Goal: Navigation & Orientation: Understand site structure

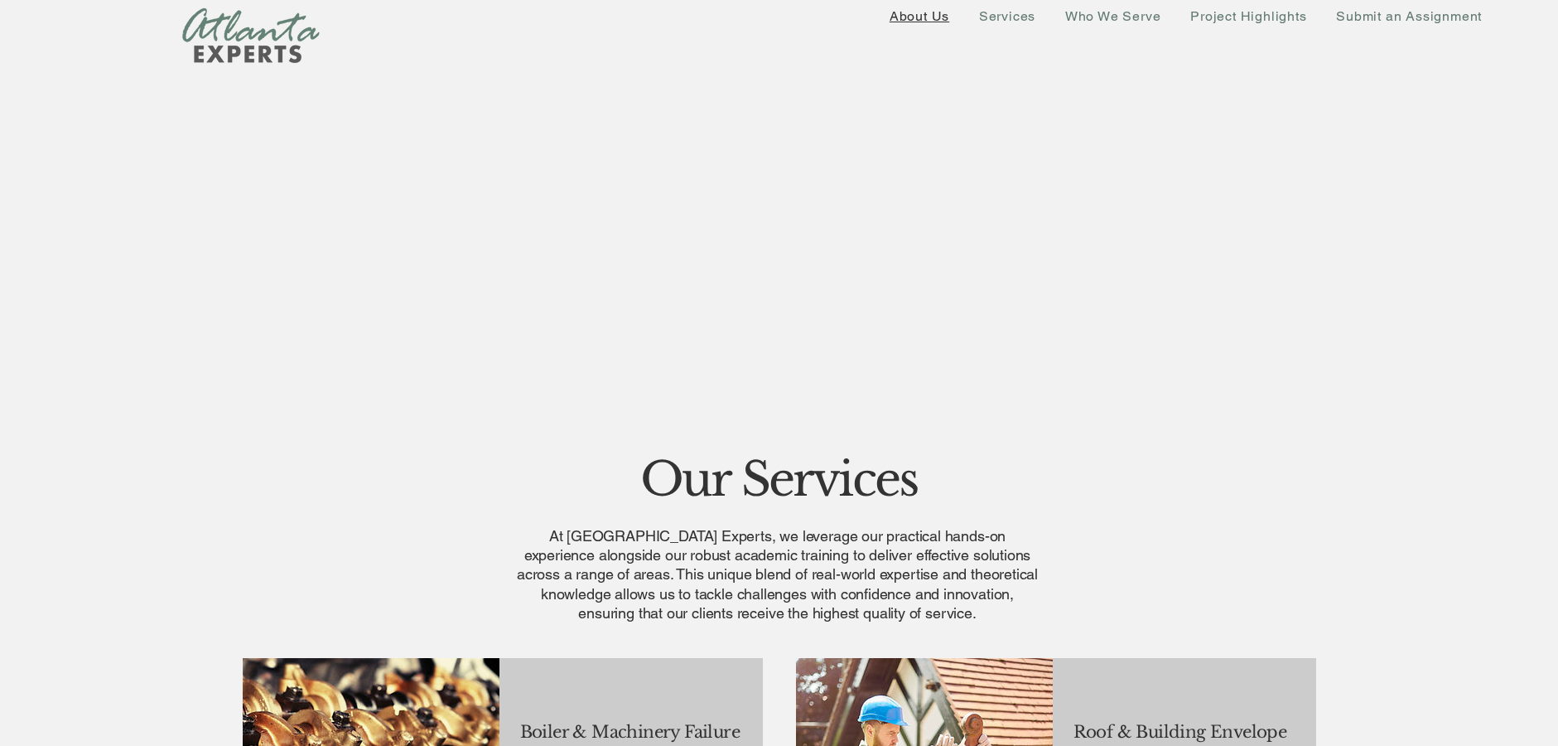
click at [931, 17] on span "About Us" at bounding box center [920, 16] width 60 height 16
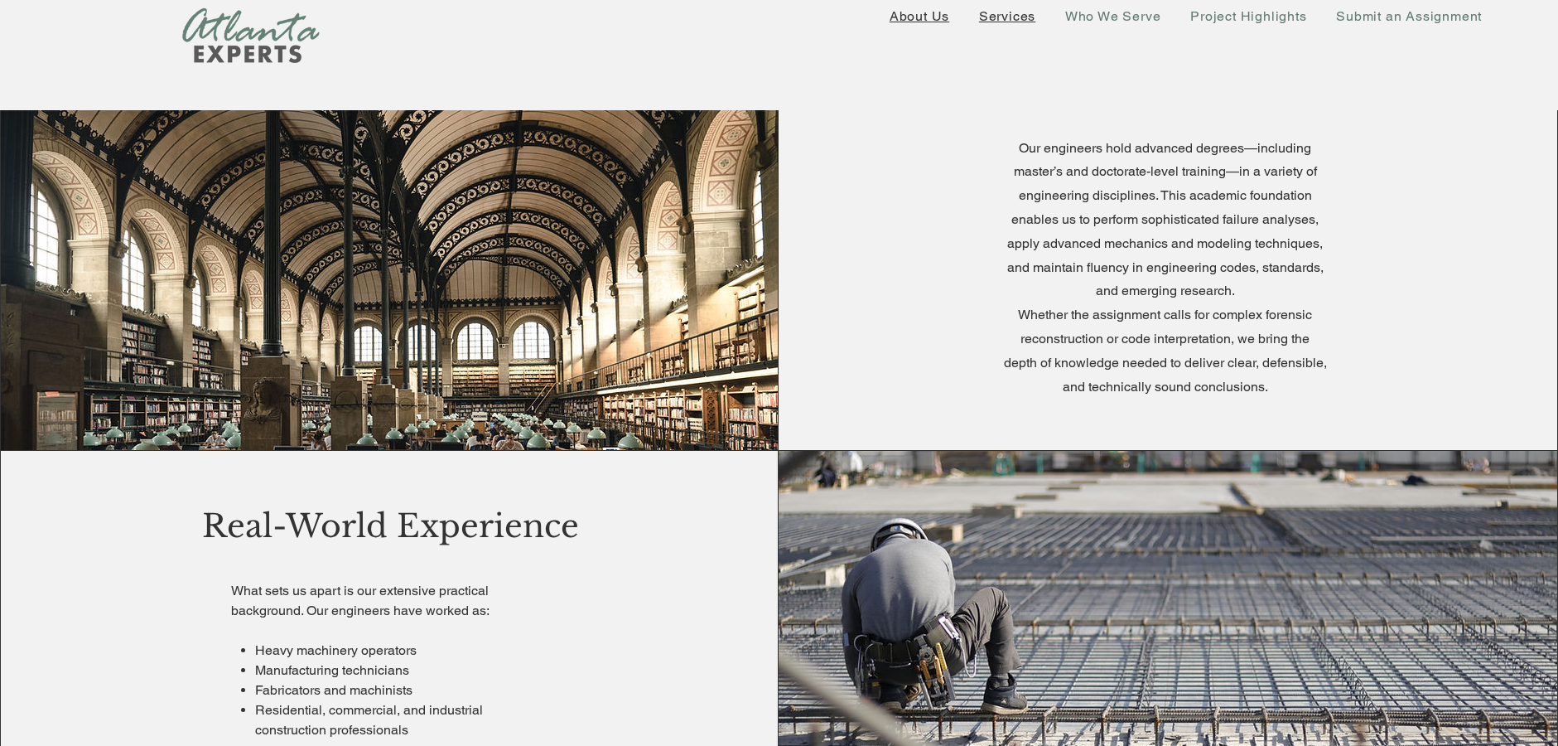
scroll to position [431, 0]
click at [1002, 14] on span "Services" at bounding box center [1007, 16] width 56 height 16
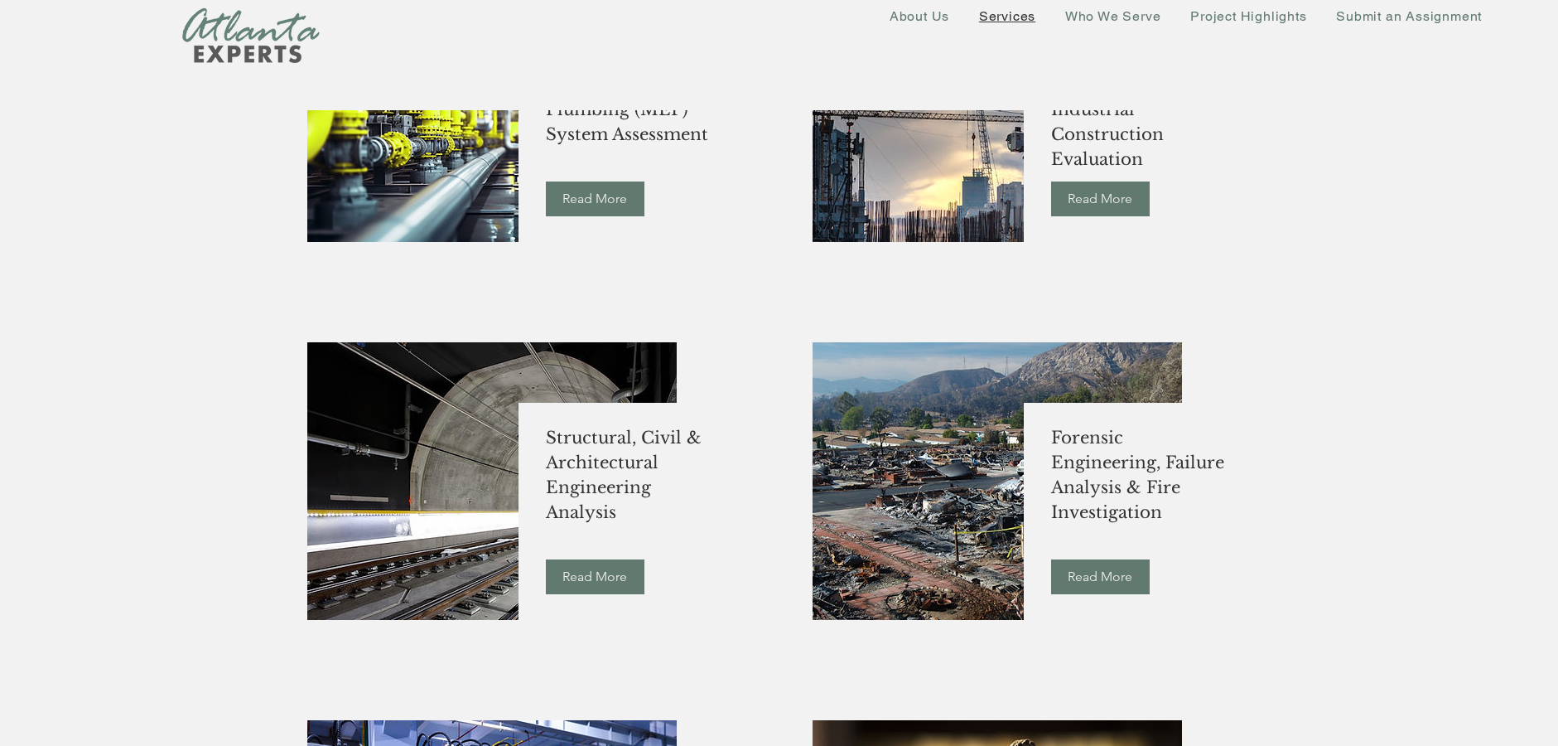
scroll to position [820, 0]
click at [1083, 15] on span "Who We Serve" at bounding box center [1113, 16] width 96 height 16
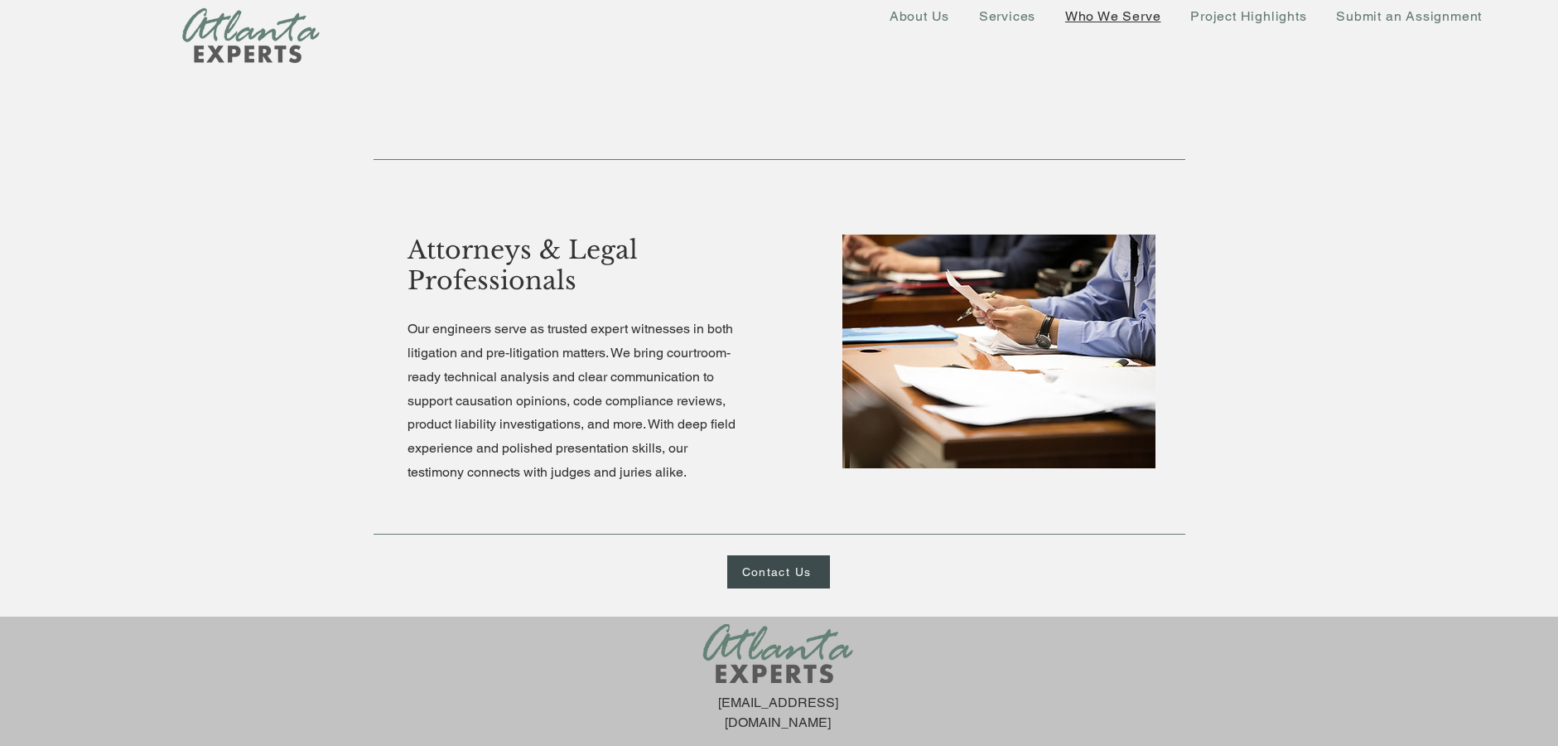
scroll to position [1546, 0]
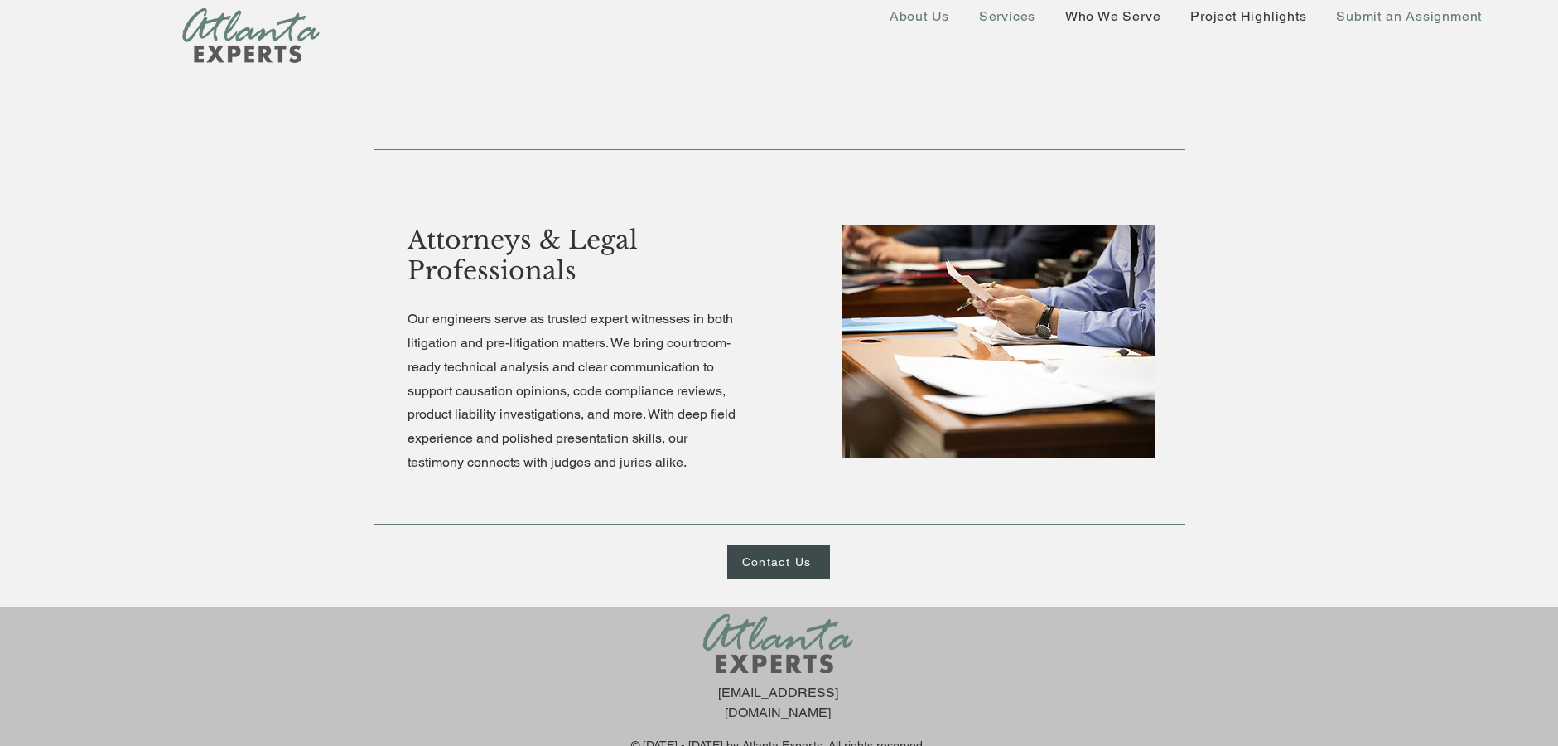
click at [1224, 16] on span "Project Highlights" at bounding box center [1248, 16] width 116 height 16
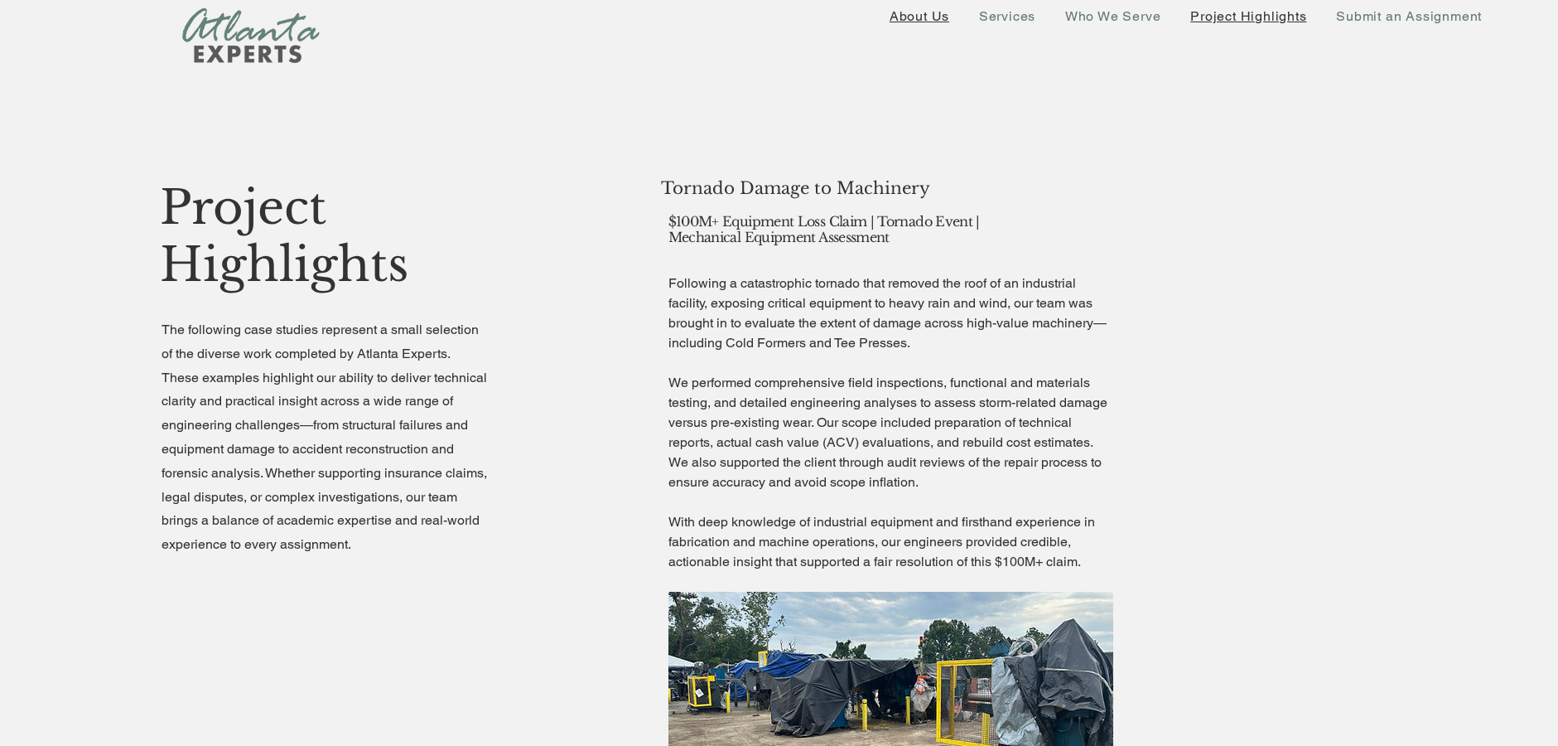
click at [911, 17] on span "About Us" at bounding box center [920, 16] width 60 height 16
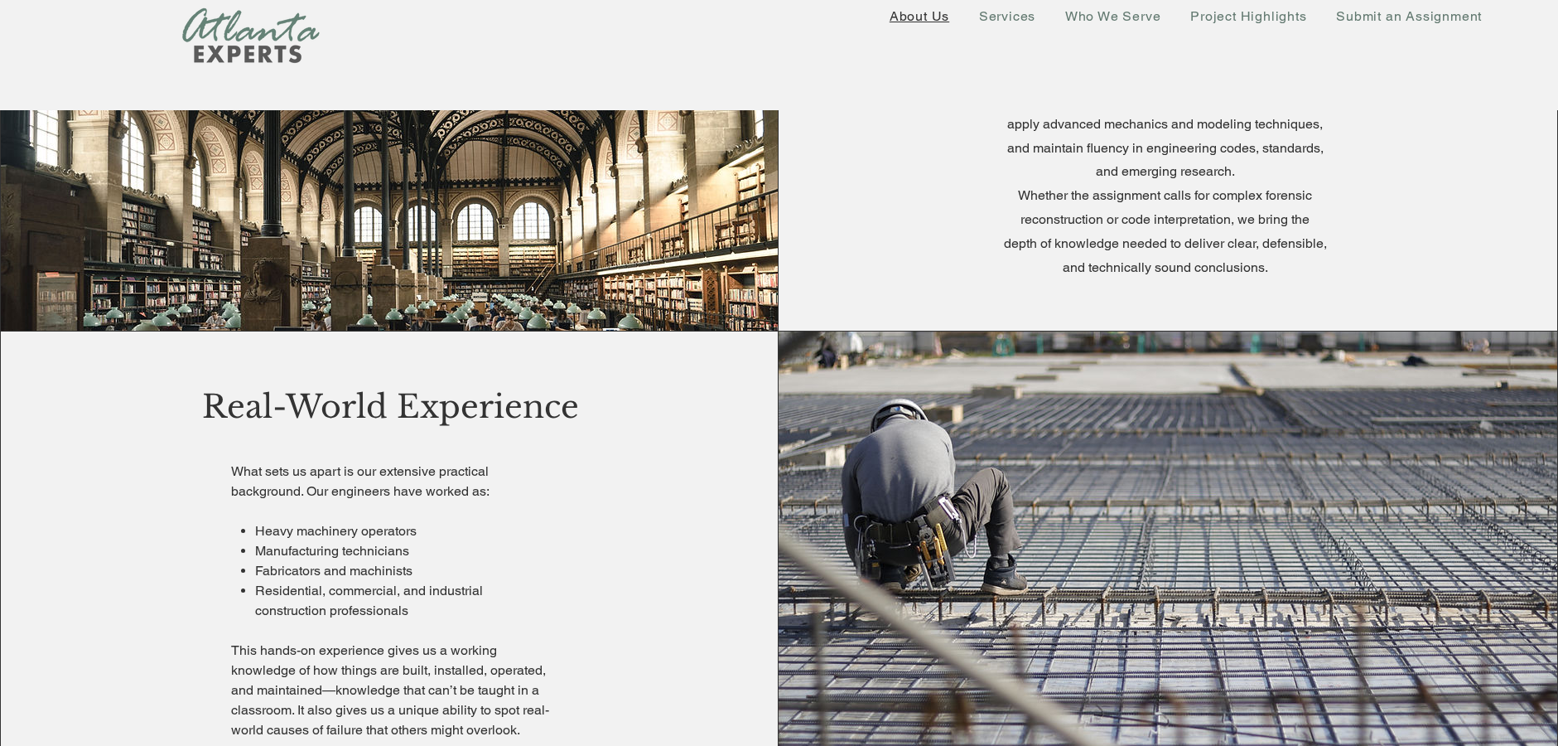
scroll to position [548, 0]
